Goal: Feedback & Contribution: Contribute content

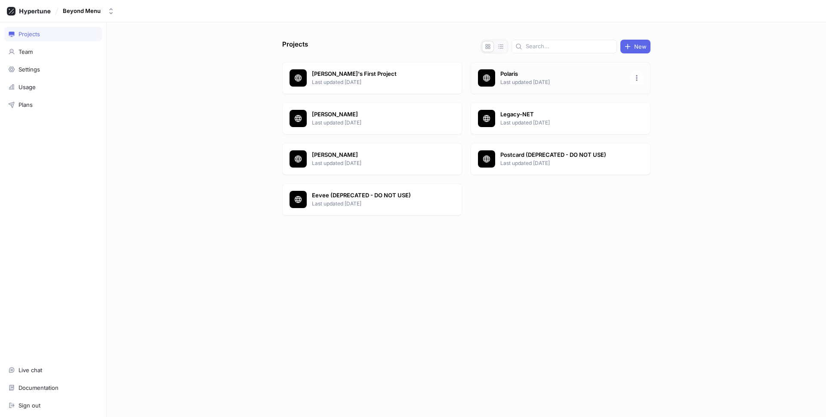
click at [576, 88] on div "Polaris Last updated [DATE]" at bounding box center [561, 78] width 180 height 32
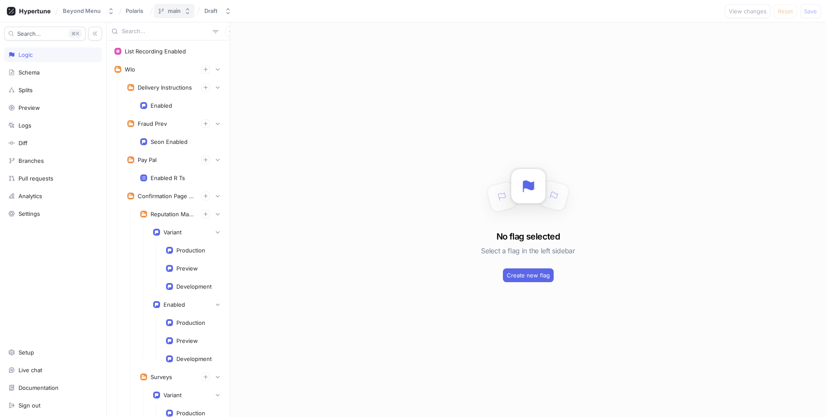
click at [172, 11] on div "main" at bounding box center [174, 10] width 13 height 7
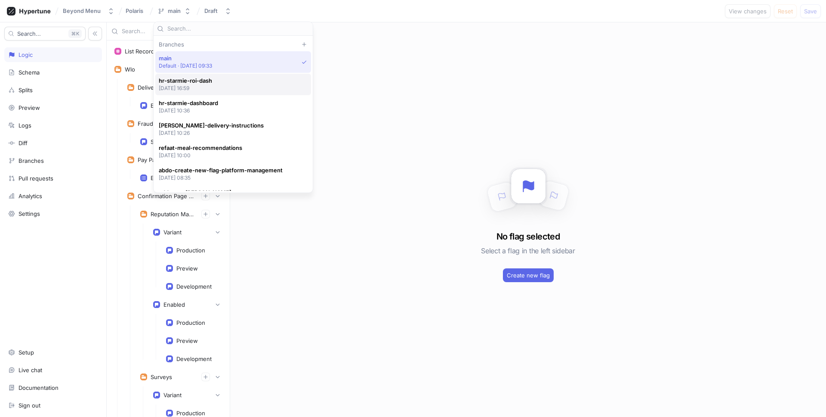
click at [235, 90] on div "hr-starmie-roi-dash [DATE] 16:59" at bounding box center [231, 84] width 145 height 15
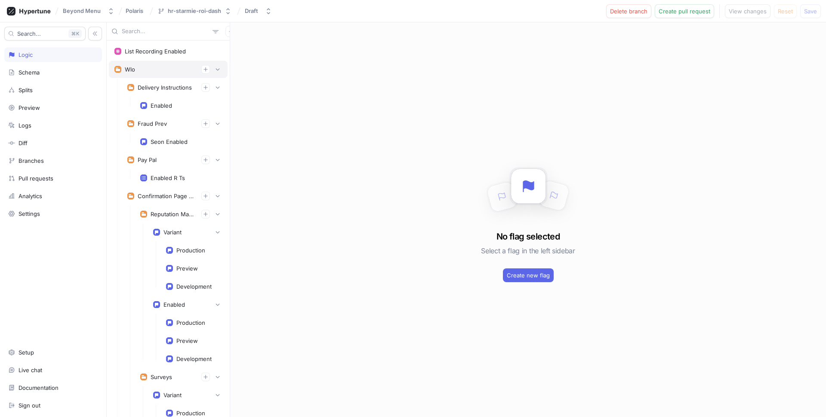
click at [223, 68] on div "Wlo" at bounding box center [168, 69] width 119 height 17
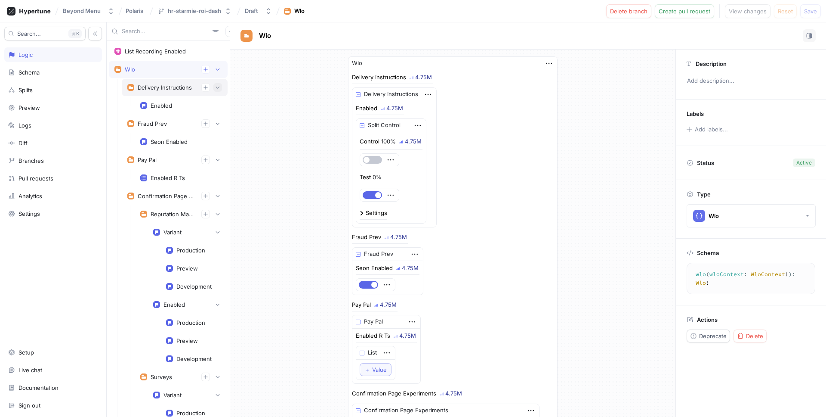
click at [220, 85] on icon "button" at bounding box center [217, 87] width 5 height 5
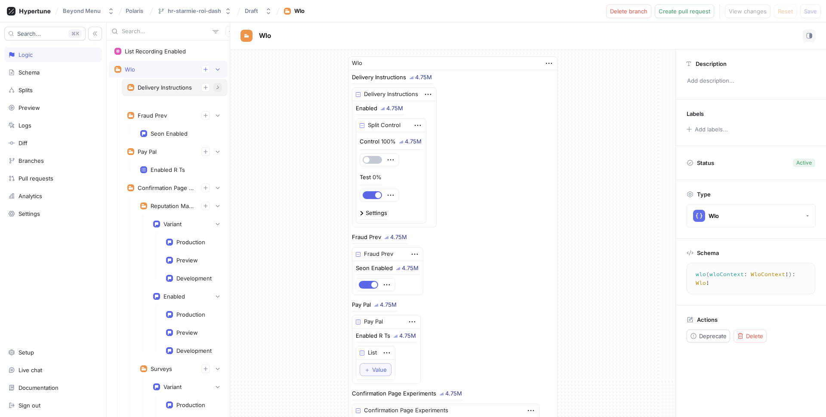
scroll to position [20, 0]
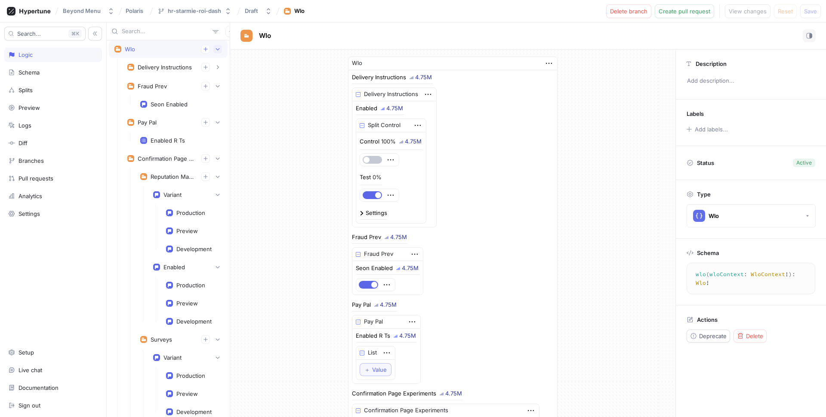
click at [217, 49] on icon "button" at bounding box center [218, 49] width 4 height 2
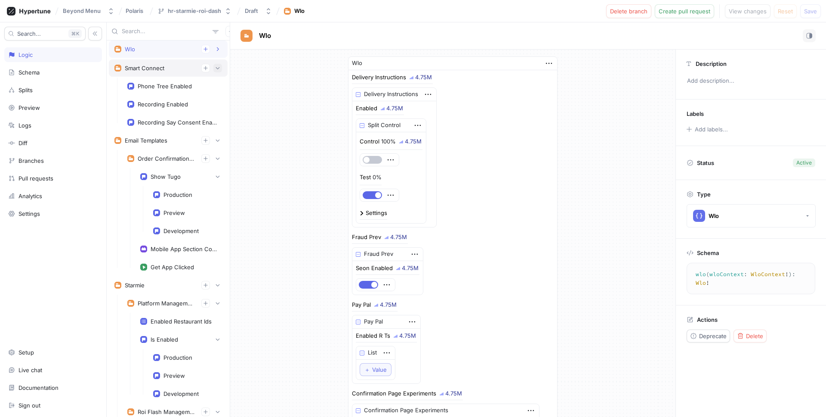
click at [218, 66] on icon "button" at bounding box center [217, 67] width 5 height 5
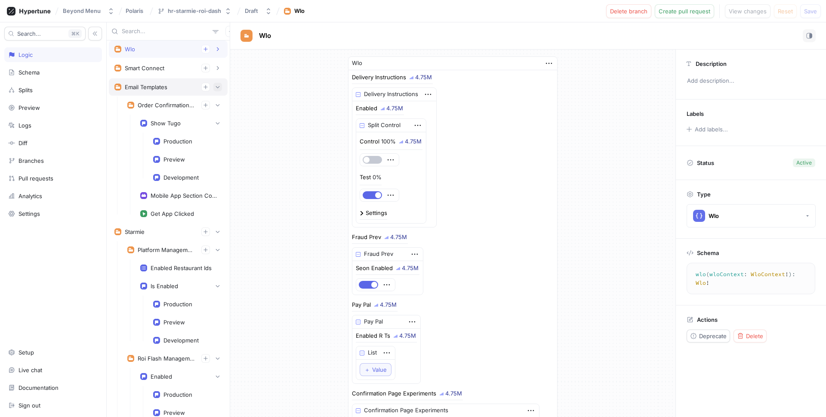
click at [219, 87] on icon "button" at bounding box center [217, 86] width 5 height 5
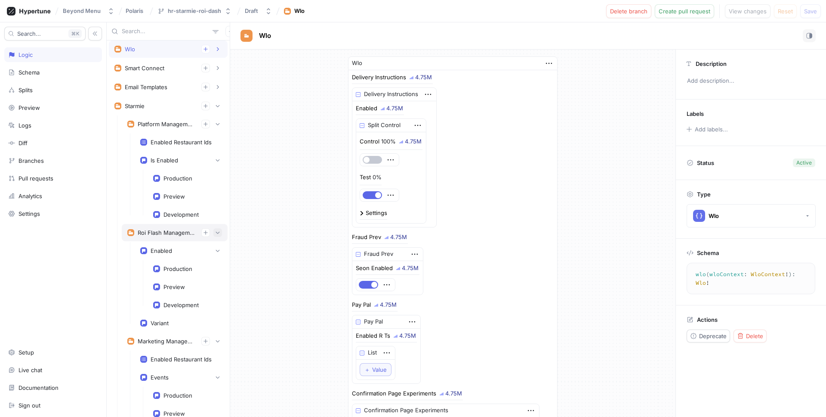
click at [222, 233] on button "button" at bounding box center [217, 232] width 9 height 9
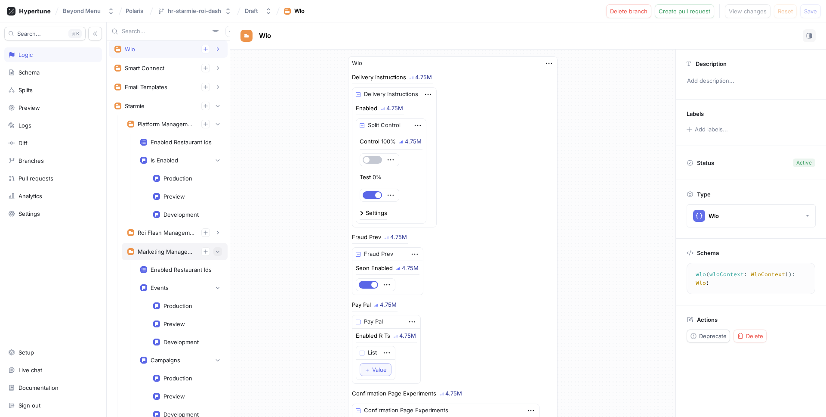
click at [219, 251] on icon "button" at bounding box center [217, 251] width 5 height 5
click at [72, 66] on div "Schema" at bounding box center [53, 72] width 98 height 15
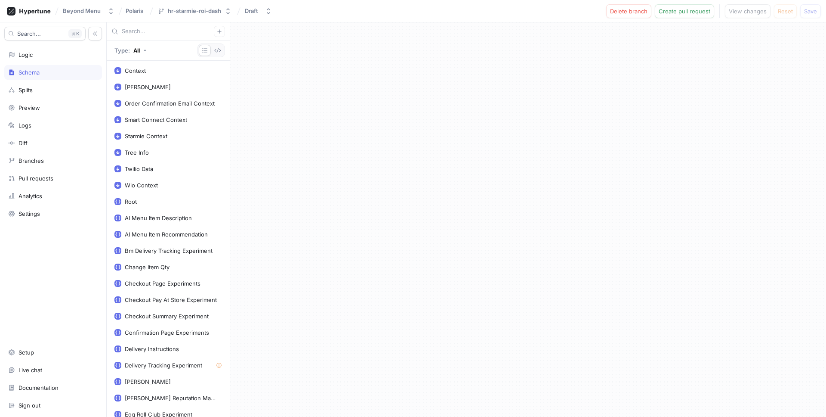
drag, startPoint x: 219, startPoint y: 49, endPoint x: 310, endPoint y: 94, distance: 102.0
click at [218, 49] on icon "button" at bounding box center [217, 50] width 7 height 7
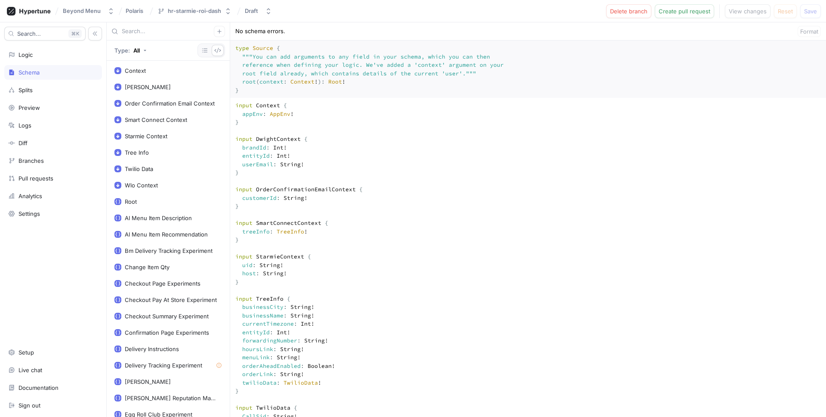
click at [333, 98] on textarea "type Source { """ You can add arguments to any field in your schema, which you …" at bounding box center [528, 68] width 596 height 57
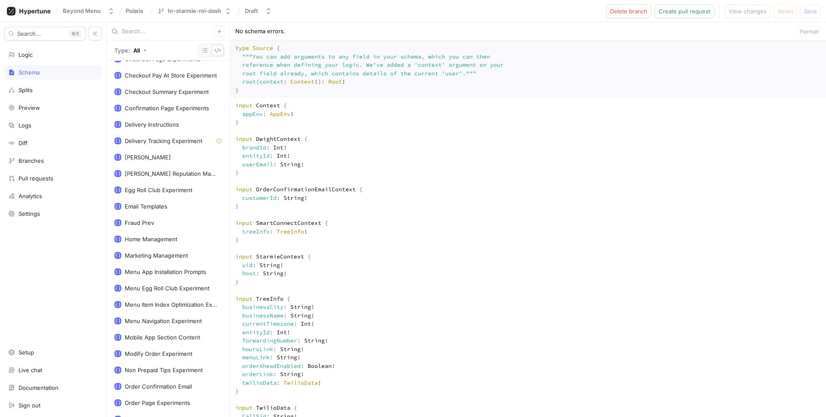
scroll to position [1069, 0]
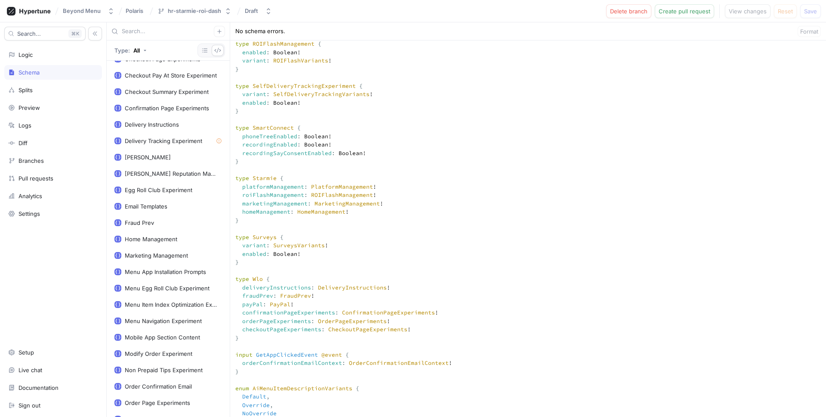
click at [393, 249] on textarea at bounding box center [528, 168] width 596 height 4293
click at [426, 124] on textarea at bounding box center [528, 168] width 596 height 4293
click at [696, 15] on button "Create pull request" at bounding box center [684, 11] width 59 height 14
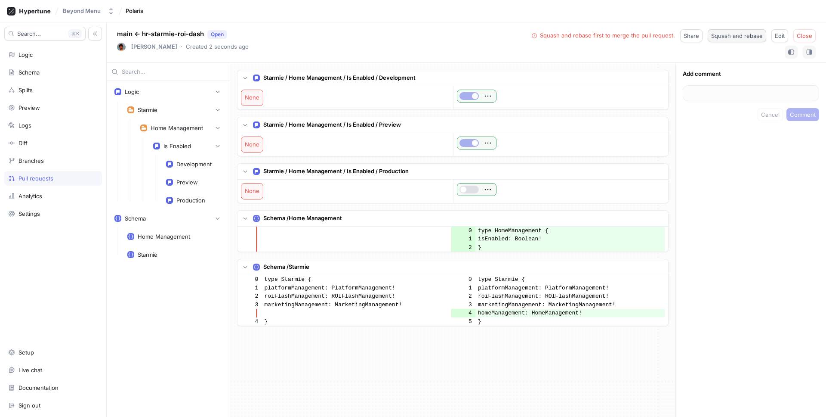
click at [740, 36] on span "Squash and rebase" at bounding box center [737, 35] width 52 height 5
click at [778, 37] on span "Close" at bounding box center [774, 35] width 15 height 5
